Goal: Task Accomplishment & Management: Use online tool/utility

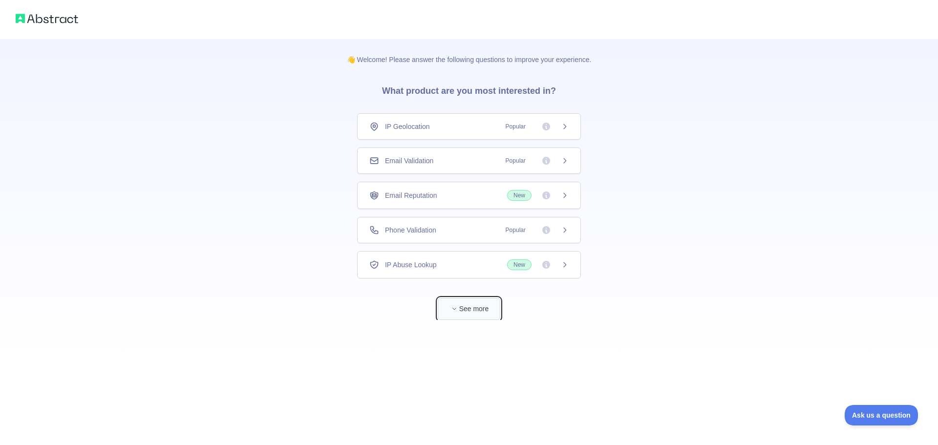
click at [448, 306] on button "See more" at bounding box center [469, 309] width 63 height 22
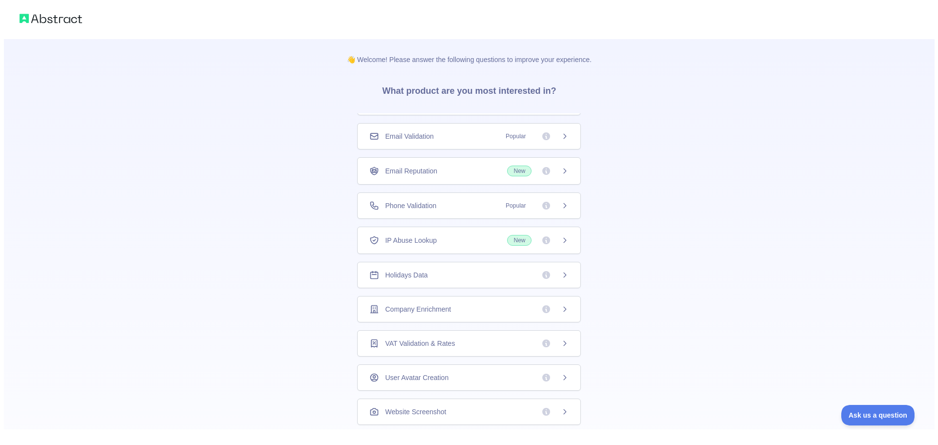
scroll to position [38, 0]
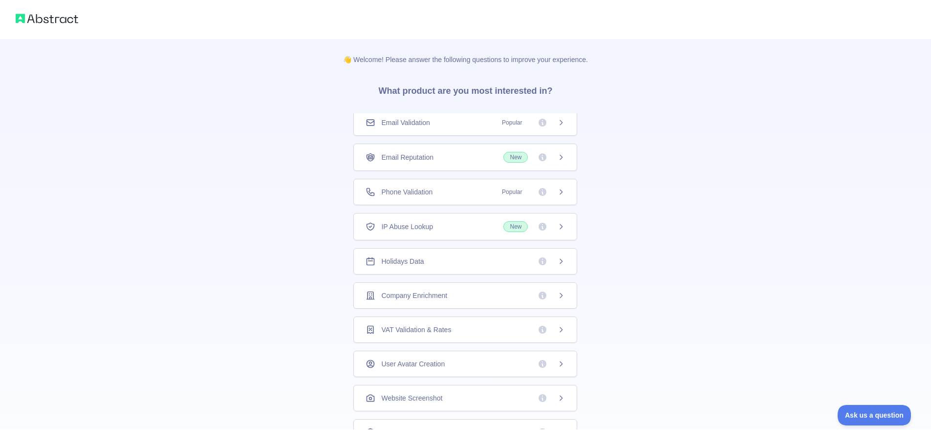
click at [432, 259] on div "Holidays Data" at bounding box center [465, 262] width 199 height 10
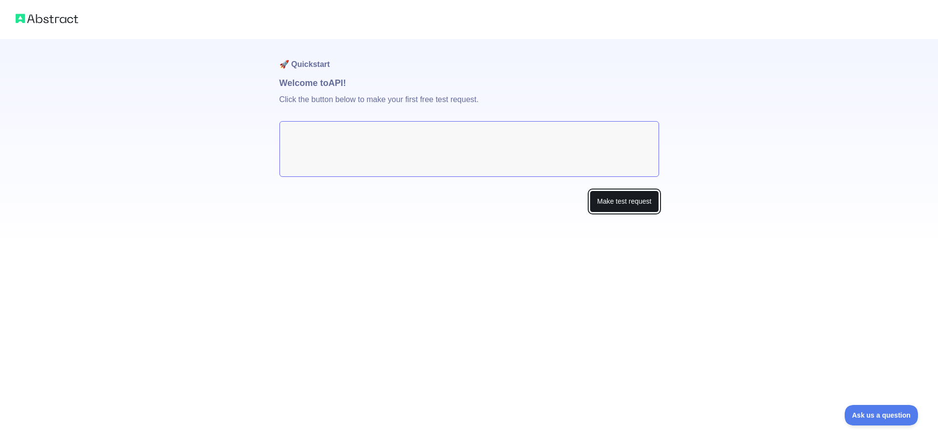
click at [636, 209] on button "Make test request" at bounding box center [624, 202] width 69 height 22
click at [386, 145] on textarea at bounding box center [470, 149] width 380 height 56
click at [604, 200] on button "Make test request" at bounding box center [624, 202] width 69 height 22
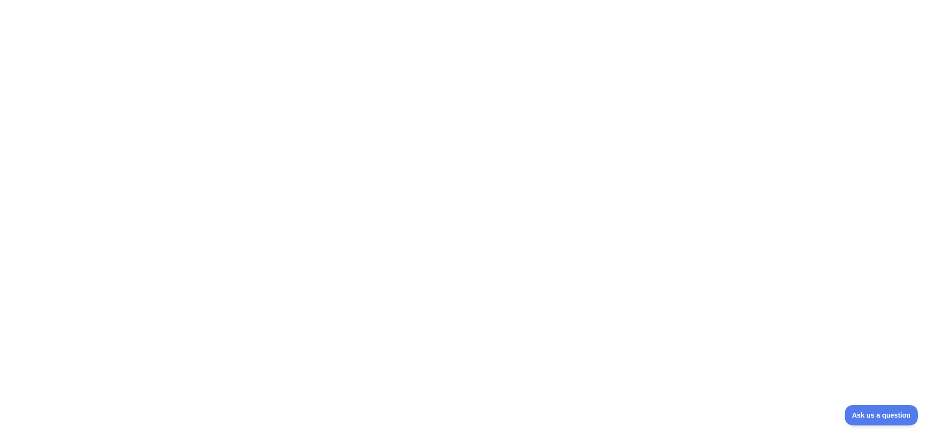
click at [604, 200] on div at bounding box center [469, 222] width 938 height 445
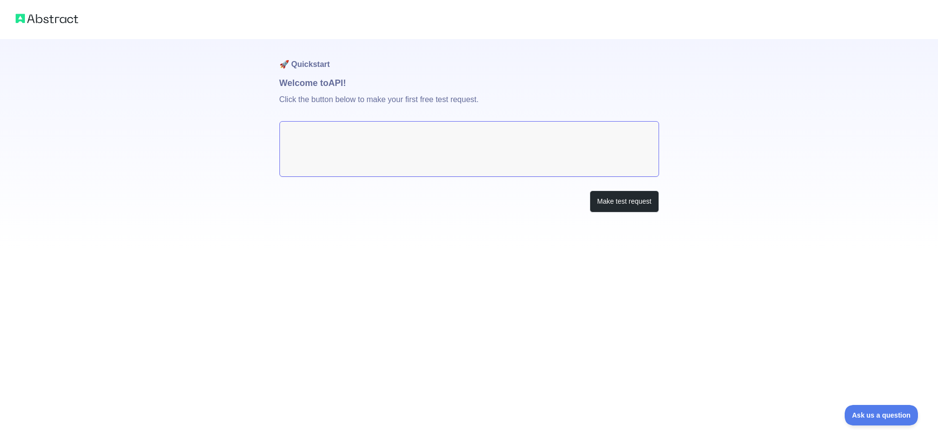
click at [43, 22] on img at bounding box center [47, 19] width 63 height 14
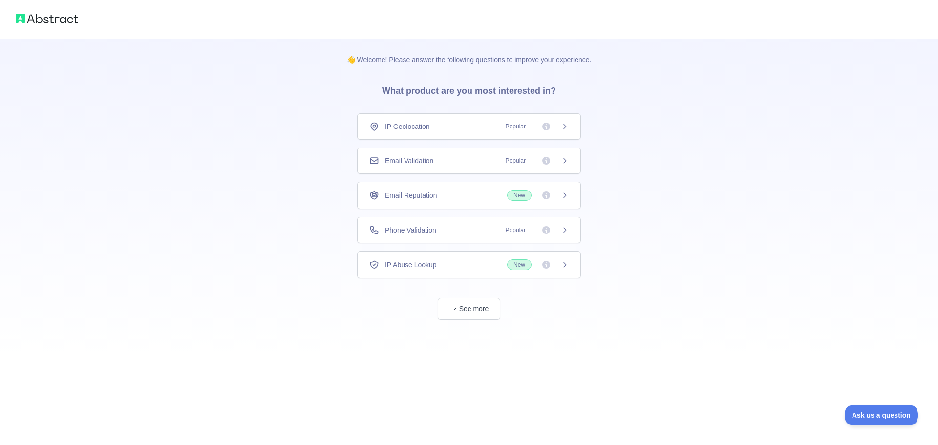
click at [386, 115] on div "IP Geolocation Popular" at bounding box center [469, 126] width 224 height 26
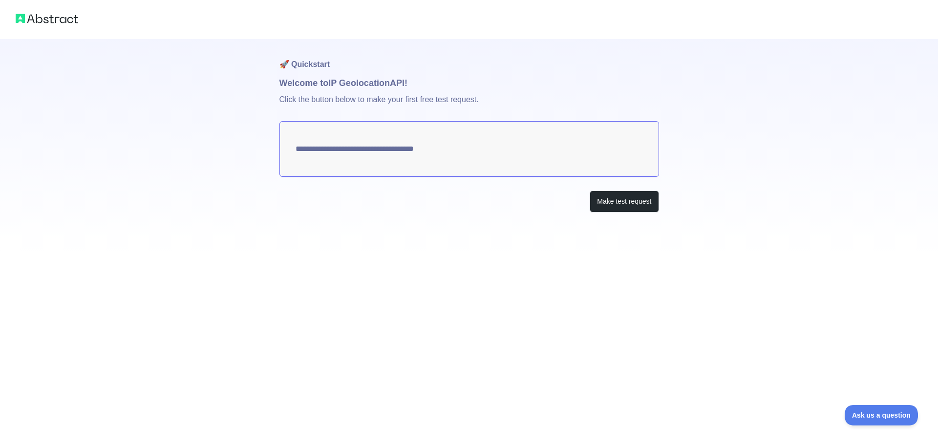
type textarea "**********"
click at [602, 196] on button "Make test request" at bounding box center [624, 202] width 69 height 22
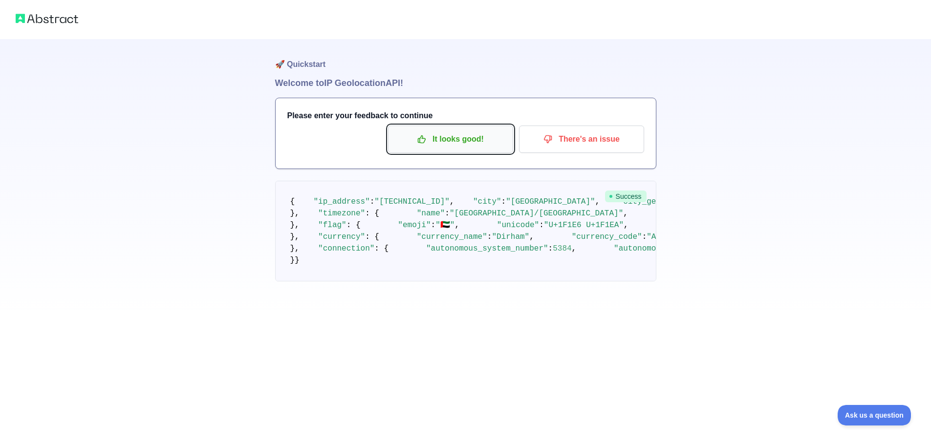
click at [477, 150] on button "It looks good!" at bounding box center [450, 139] width 125 height 27
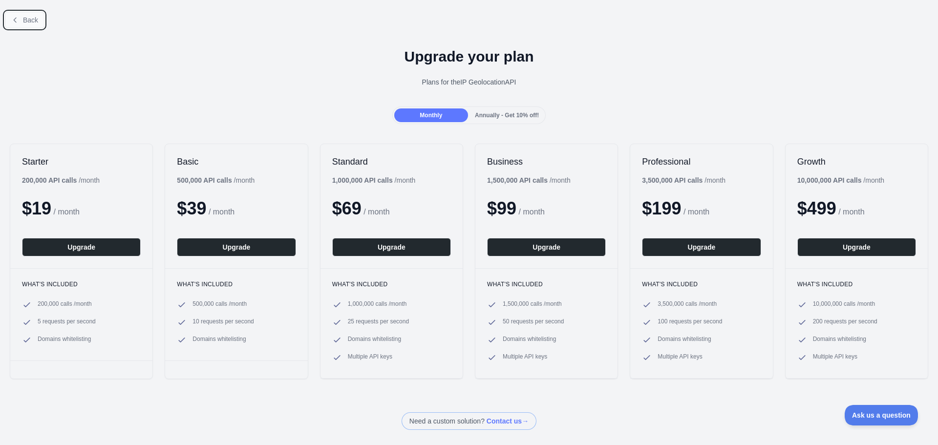
click at [28, 19] on span "Back" at bounding box center [30, 20] width 15 height 8
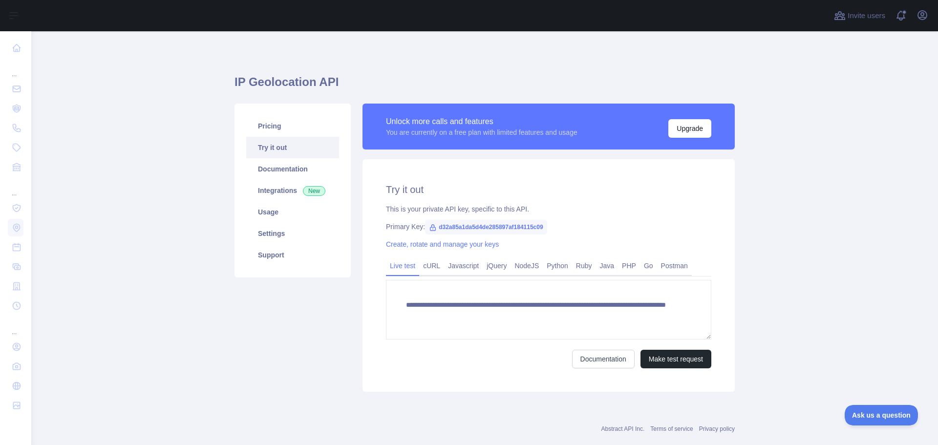
click at [463, 228] on span "d32a85a1da5d4de285897af184115c09" at bounding box center [486, 227] width 122 height 15
copy span "d32a85a1da5d4de285897af184115c09"
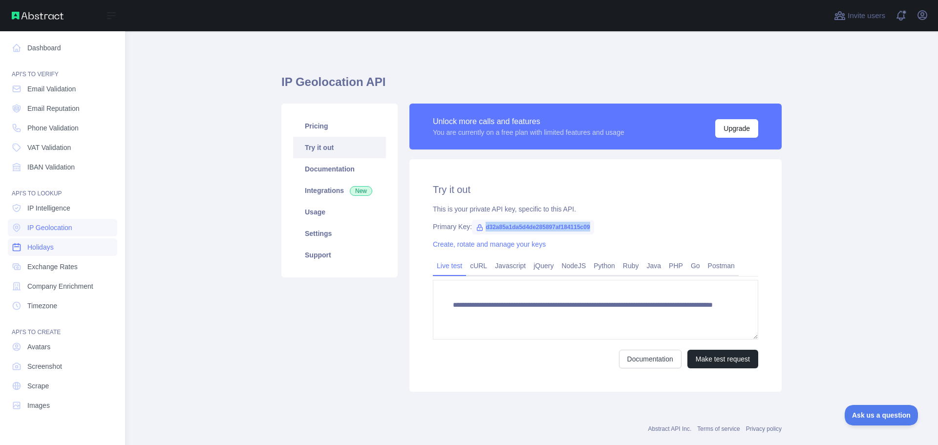
click at [48, 248] on span "Holidays" at bounding box center [40, 247] width 26 height 10
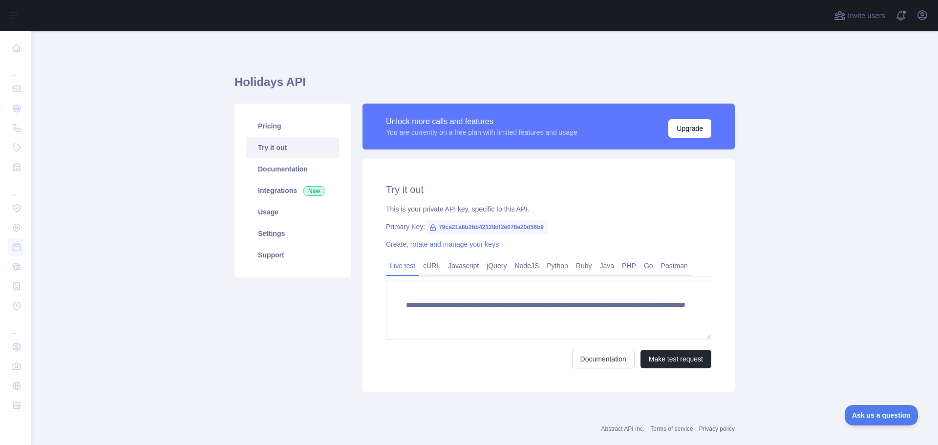
click at [486, 221] on span "79ca21a8b2bb42128df2e078e20d56b9" at bounding box center [486, 227] width 123 height 15
copy span "79ca21a8b2bb42128df2e078e20d56b9"
click at [429, 261] on link "cURL" at bounding box center [431, 266] width 25 height 16
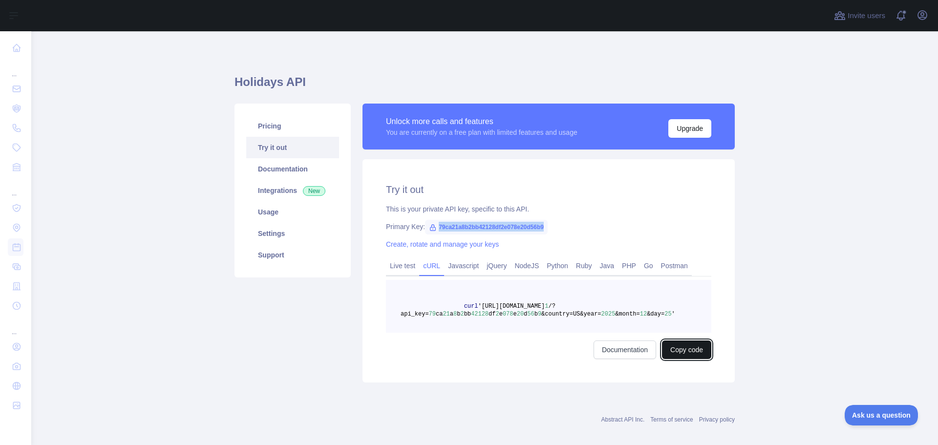
click at [694, 346] on button "Copy code" at bounding box center [686, 350] width 49 height 19
click at [520, 63] on div "Holidays API Pricing Try it out Documentation Integrations New Usage Settings S…" at bounding box center [485, 226] width 500 height 342
